Goal: Task Accomplishment & Management: Manage account settings

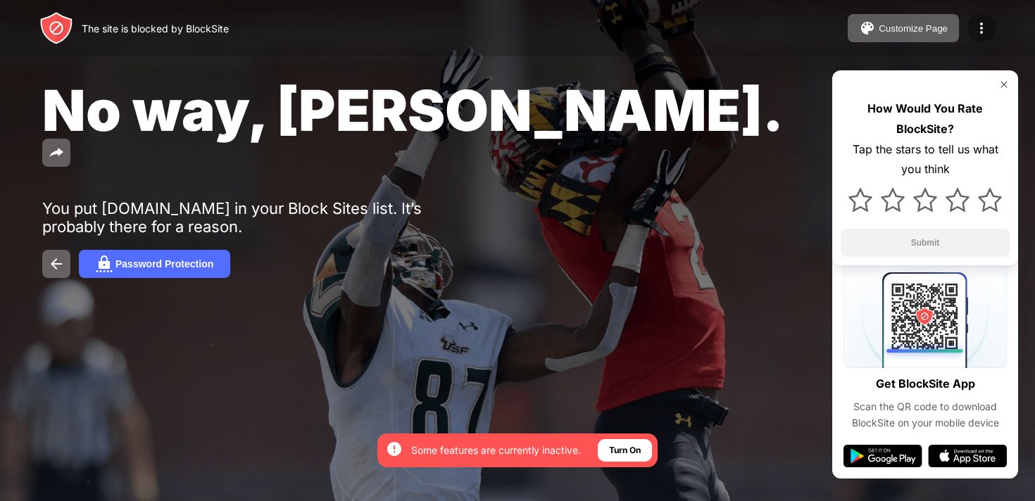
click at [969, 27] on div at bounding box center [981, 28] width 28 height 28
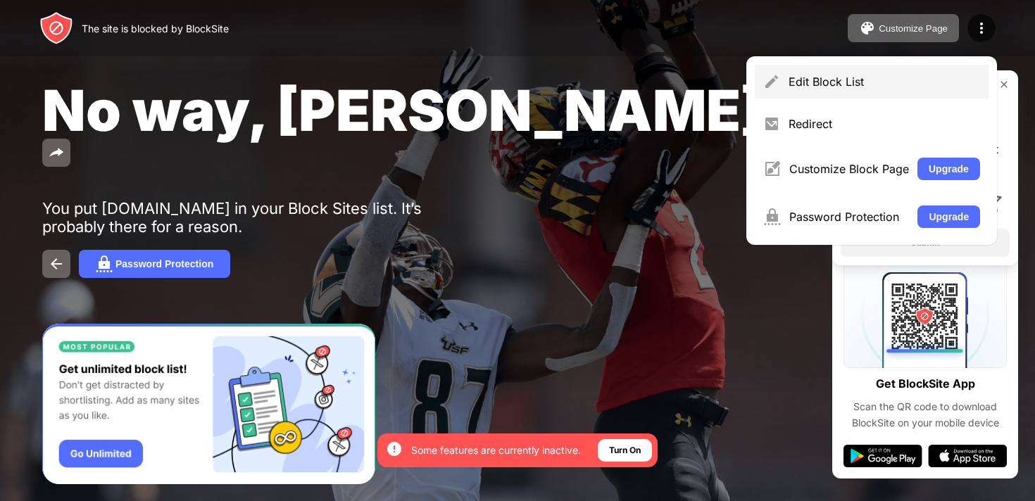
click at [781, 90] on div "Edit Block List" at bounding box center [872, 82] width 234 height 34
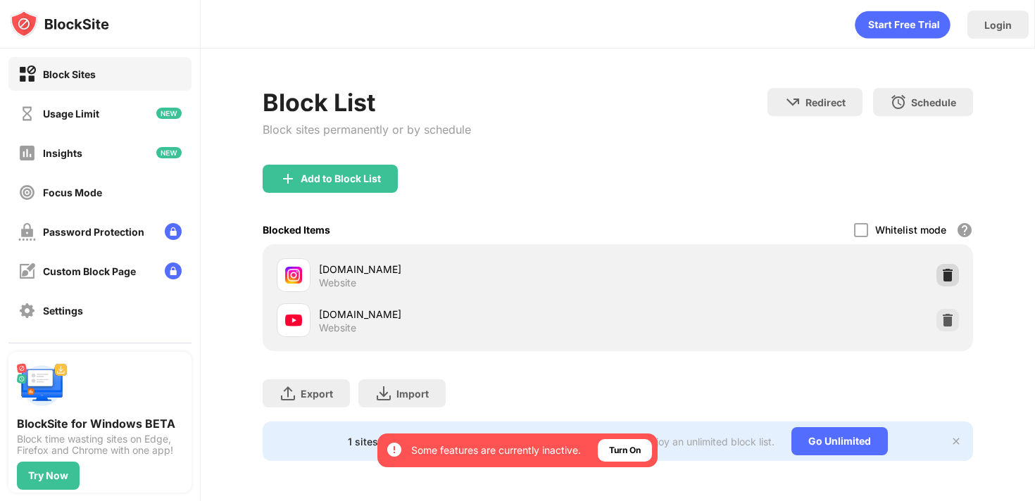
click at [948, 270] on img at bounding box center [947, 275] width 14 height 14
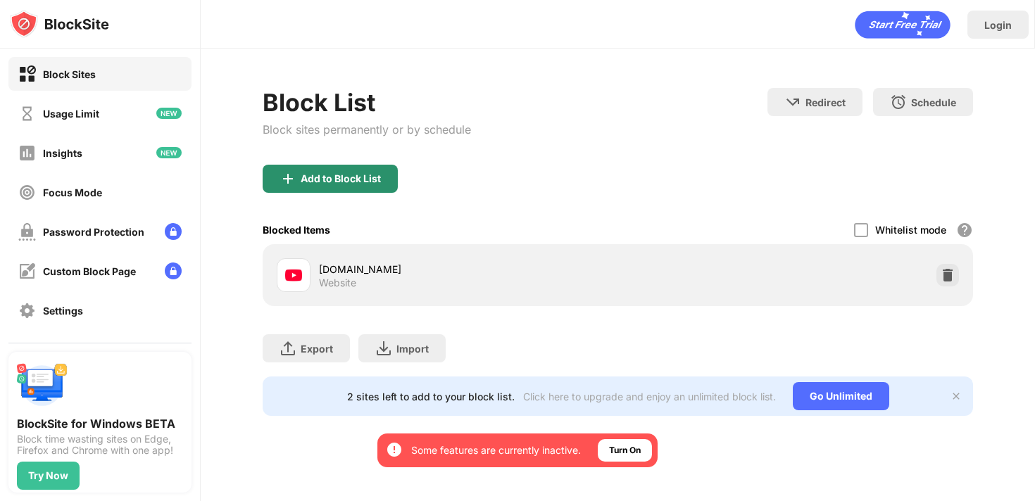
click at [342, 168] on div "Add to Block List" at bounding box center [330, 179] width 135 height 28
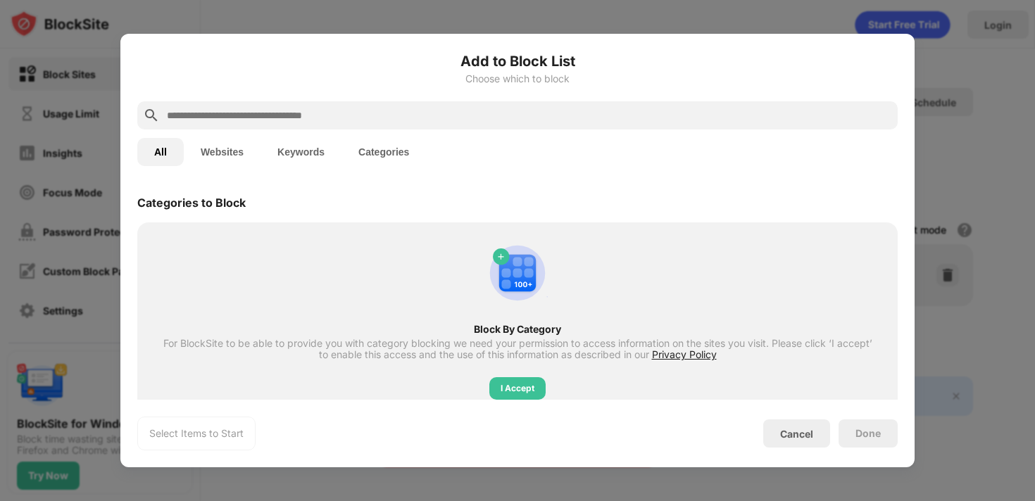
click at [391, 120] on input "text" at bounding box center [528, 115] width 726 height 17
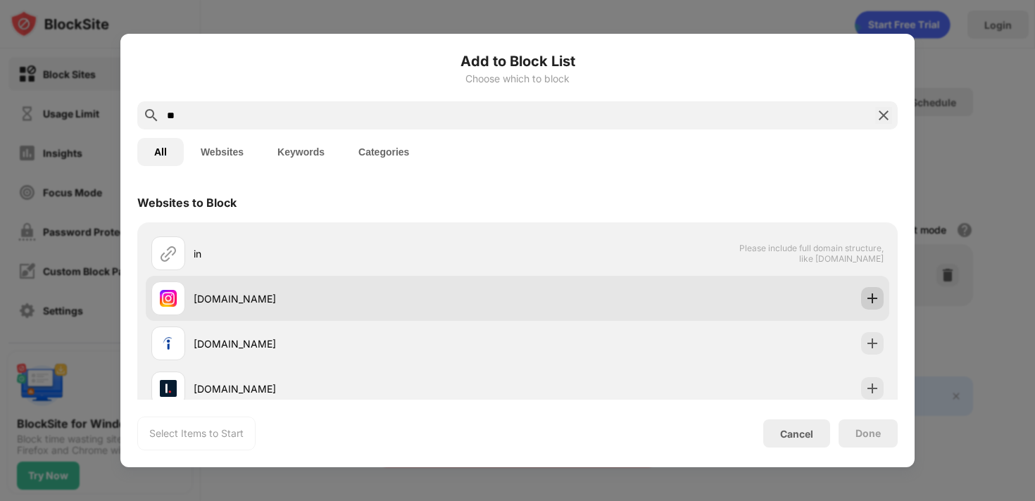
type input "**"
click at [874, 300] on img at bounding box center [872, 298] width 14 height 14
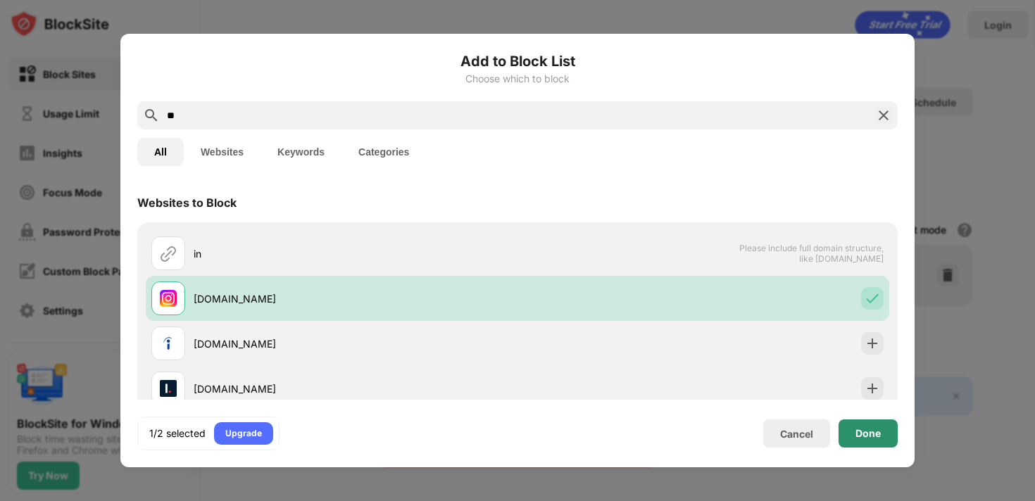
click at [862, 436] on div "Done" at bounding box center [867, 433] width 25 height 11
